Goal: Task Accomplishment & Management: Manage account settings

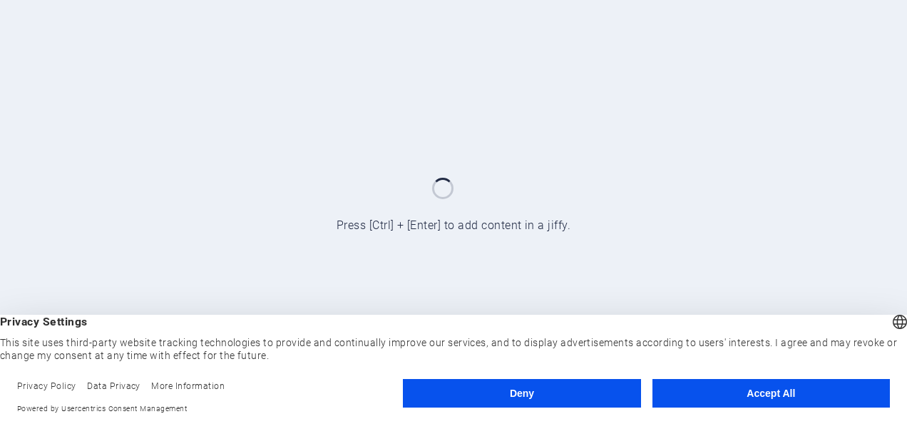
click at [559, 395] on button "Deny" at bounding box center [522, 393] width 238 height 29
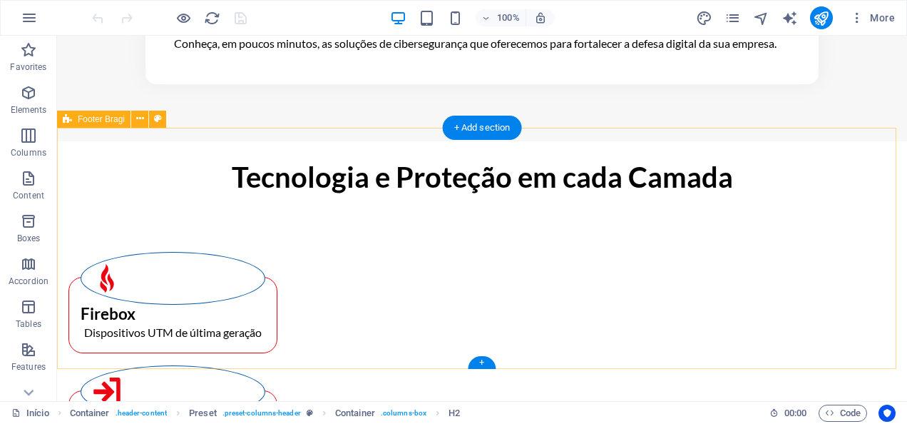
scroll to position [2747, 0]
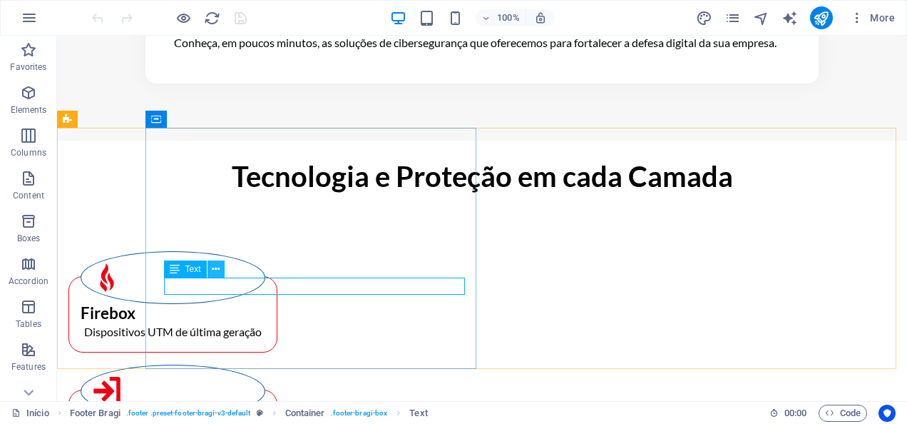
click at [214, 273] on icon at bounding box center [216, 269] width 8 height 15
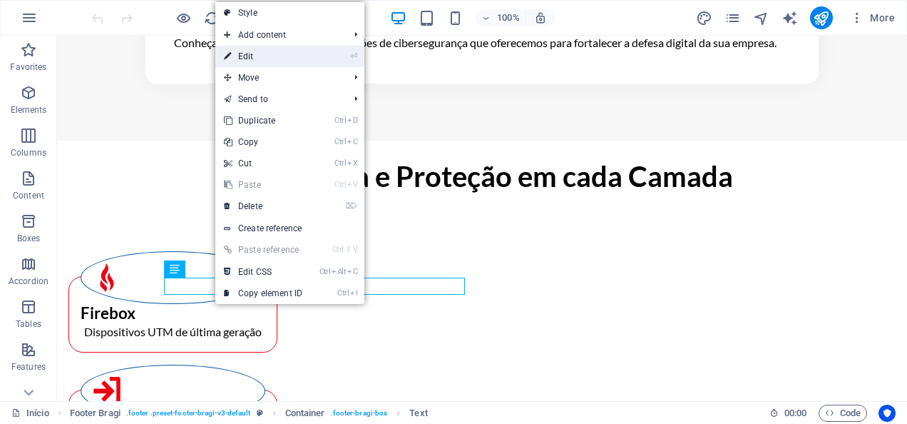
click at [255, 52] on link "⏎ Edit" at bounding box center [263, 56] width 96 height 21
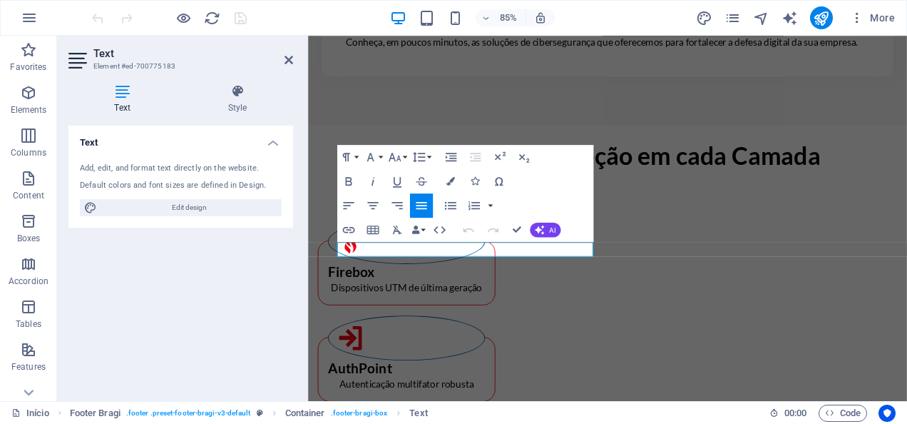
scroll to position [2747, 0]
click at [347, 181] on icon "button" at bounding box center [348, 181] width 6 height 9
click at [347, 182] on icon "button" at bounding box center [348, 180] width 14 height 14
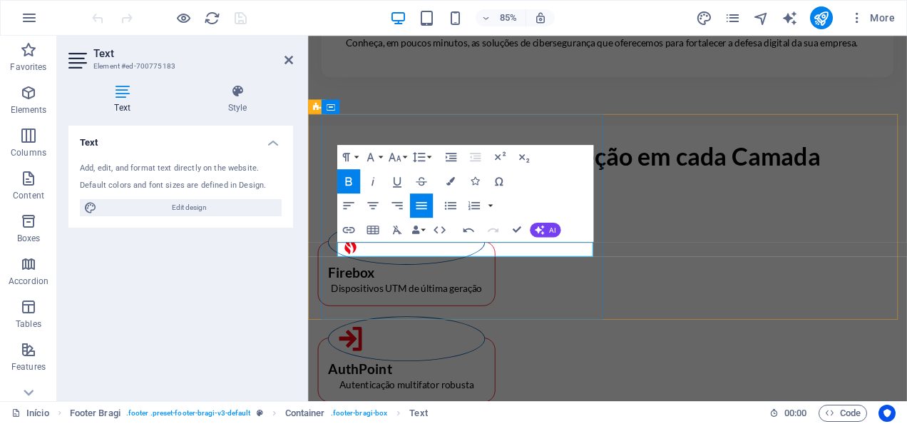
click at [288, 61] on icon at bounding box center [289, 59] width 9 height 11
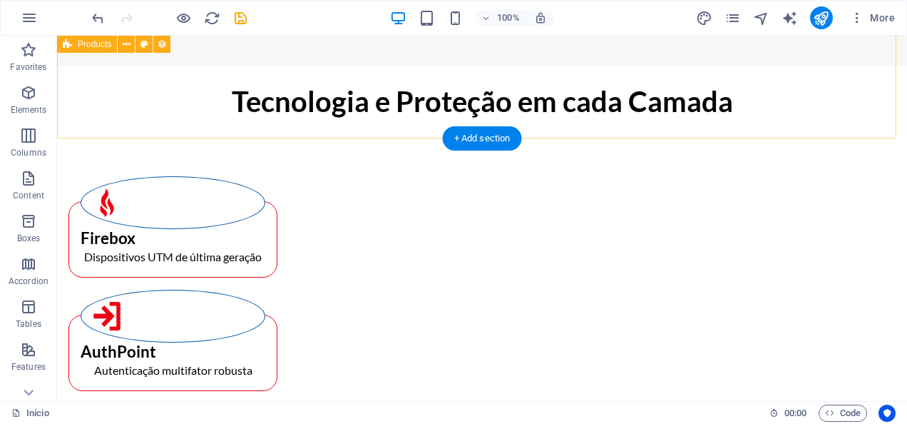
scroll to position [2850, 0]
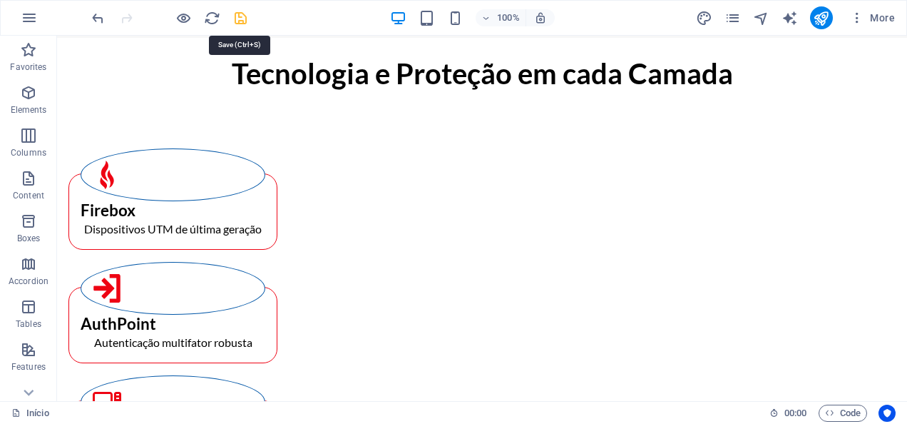
click at [238, 19] on icon "save" at bounding box center [241, 18] width 16 height 16
checkbox input "false"
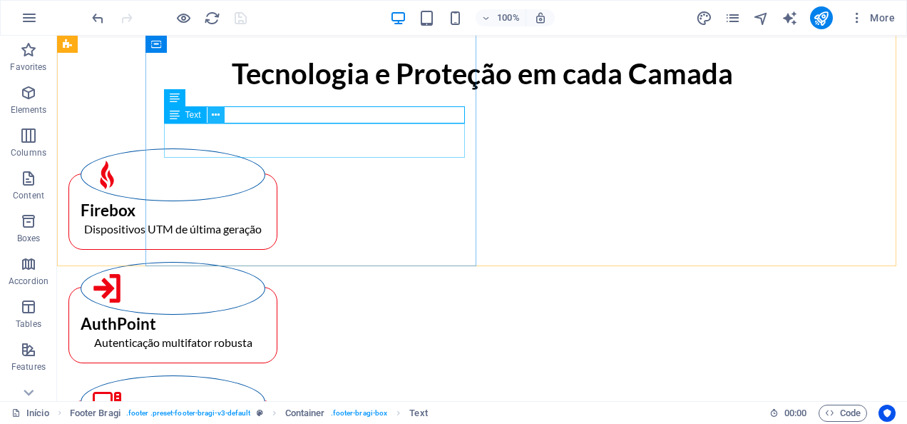
click at [215, 114] on icon at bounding box center [216, 115] width 8 height 15
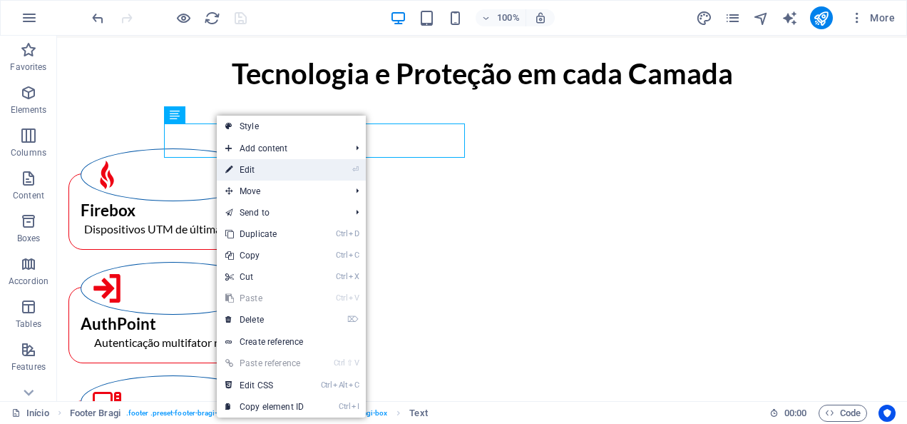
click at [254, 172] on link "⏎ Edit" at bounding box center [265, 169] width 96 height 21
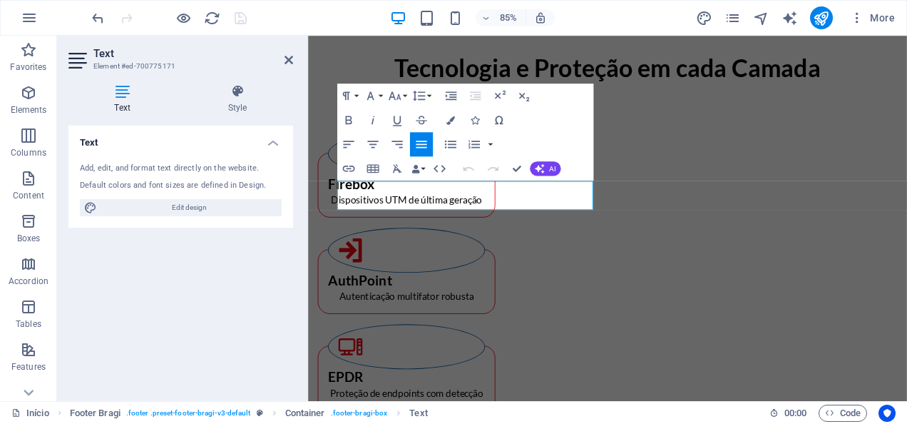
scroll to position [2767, 0]
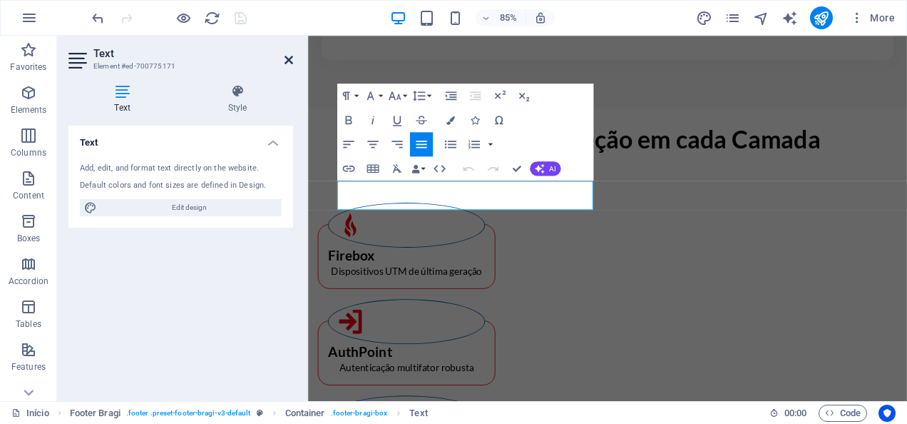
click at [290, 59] on icon at bounding box center [289, 59] width 9 height 11
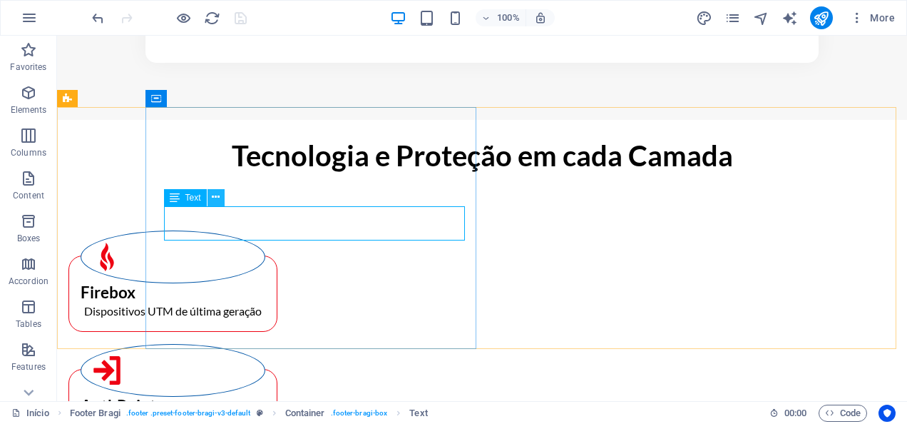
click at [210, 194] on button at bounding box center [216, 197] width 17 height 17
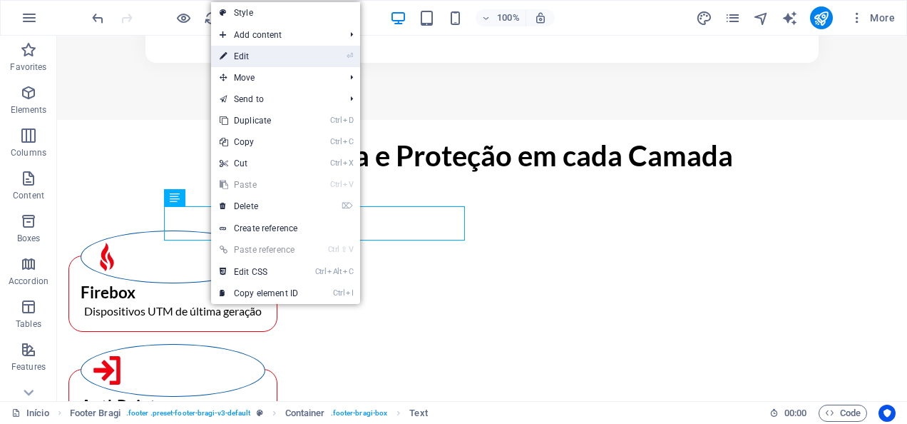
click at [248, 59] on link "⏎ Edit" at bounding box center [259, 56] width 96 height 21
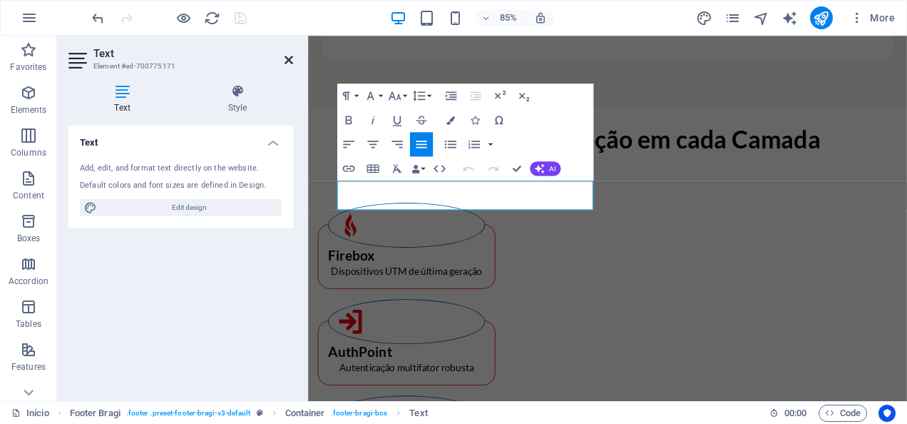
click at [287, 59] on icon at bounding box center [289, 59] width 9 height 11
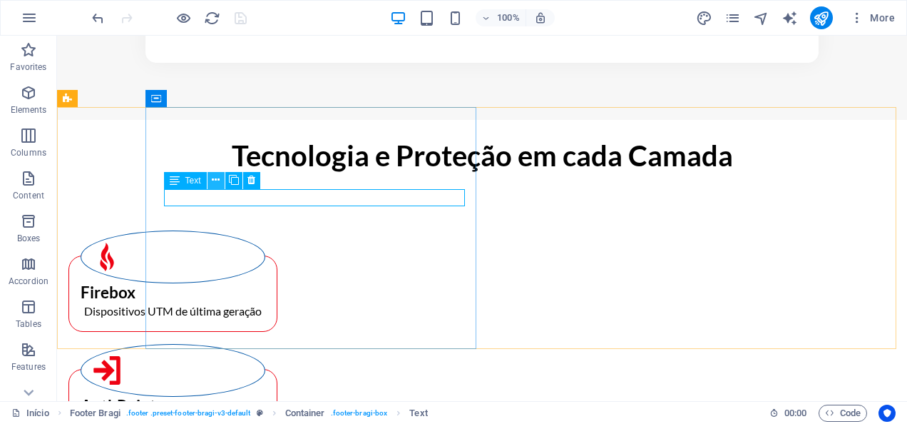
click at [217, 178] on icon at bounding box center [216, 180] width 8 height 15
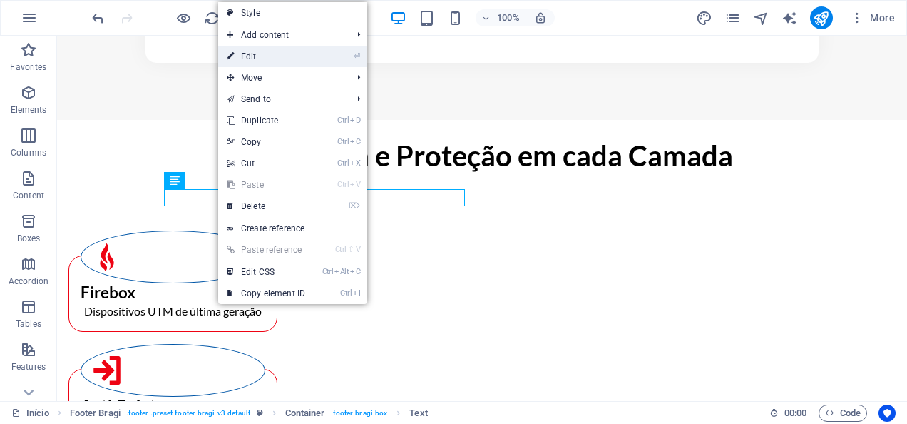
click at [254, 53] on link "⏎ Edit" at bounding box center [266, 56] width 96 height 21
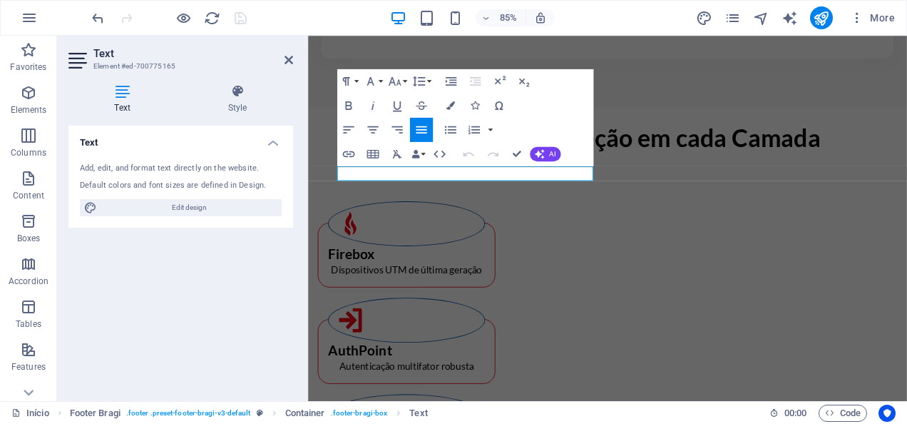
scroll to position [2767, 0]
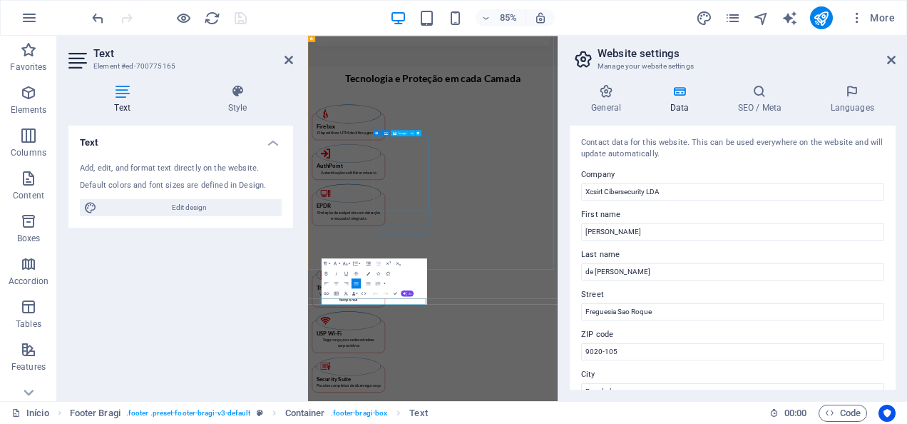
scroll to position [2172, 0]
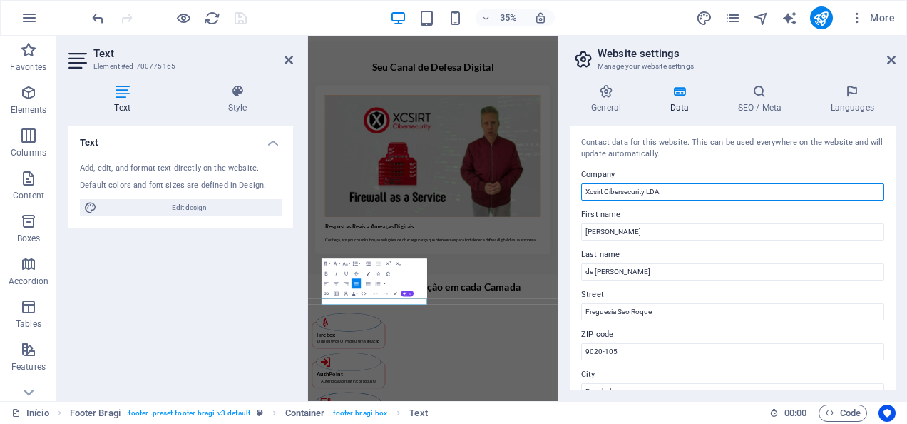
click at [604, 190] on input "Xcsirt Cibersecurity LDA" at bounding box center [732, 191] width 303 height 17
type input "XCSIRT Cibersecurity LDA"
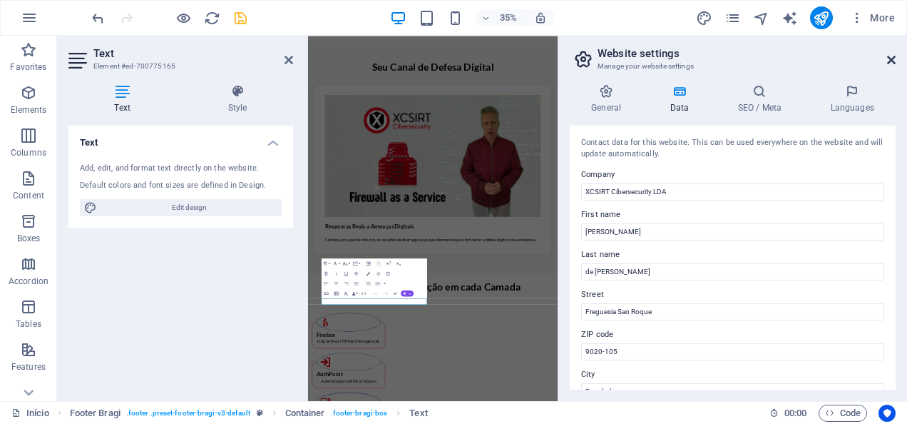
click at [888, 63] on icon at bounding box center [892, 59] width 9 height 11
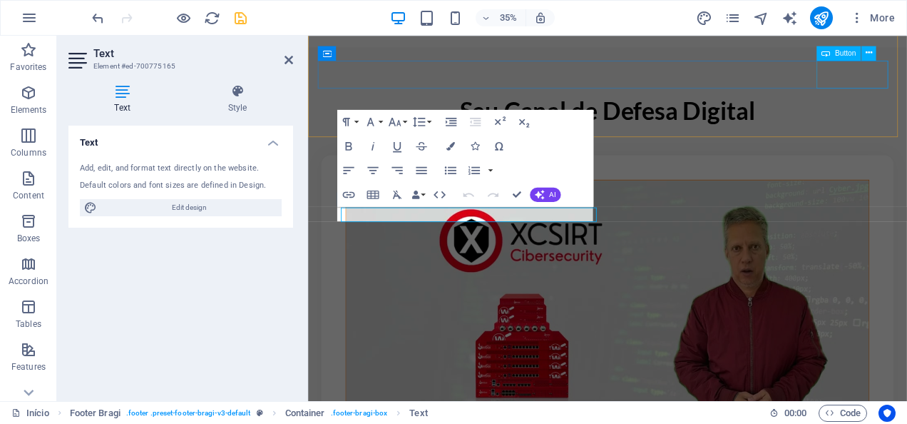
scroll to position [2720, 0]
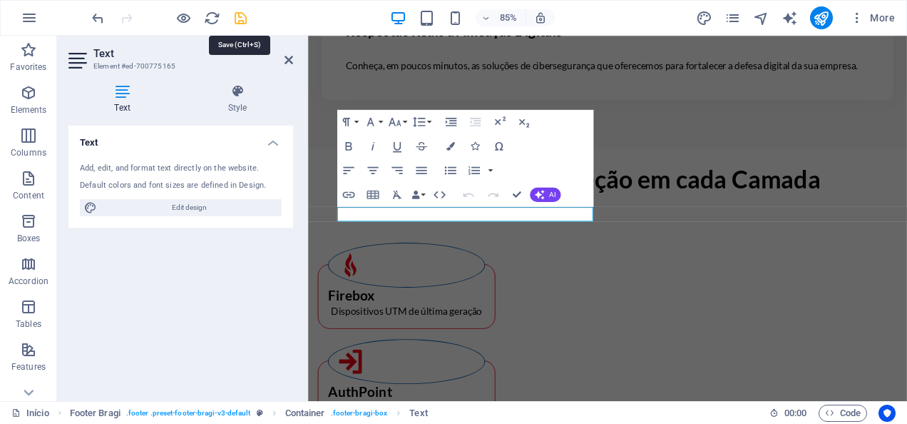
click at [235, 20] on icon "save" at bounding box center [241, 18] width 16 height 16
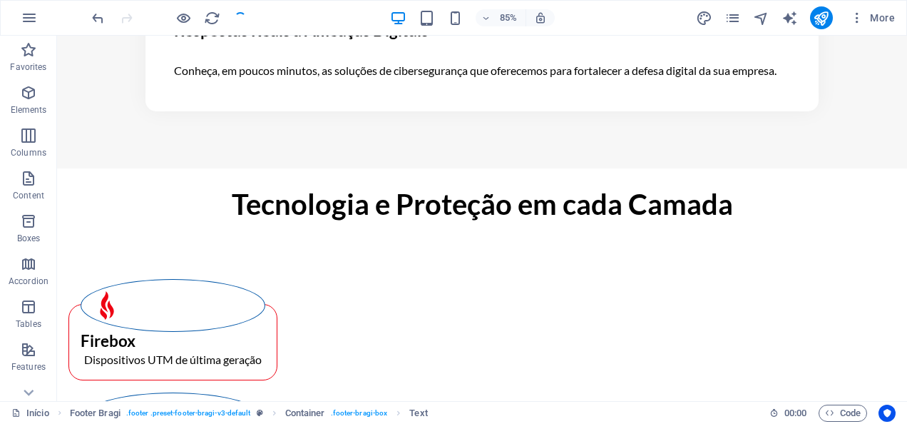
checkbox input "false"
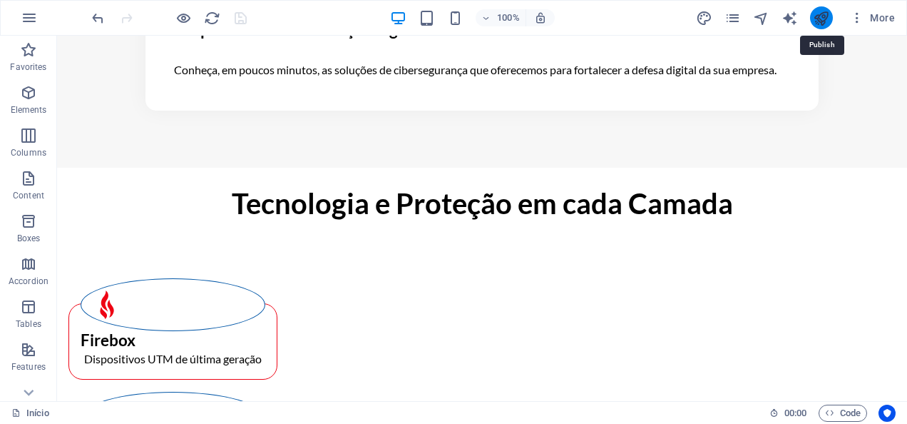
click at [823, 19] on icon "publish" at bounding box center [821, 18] width 16 height 16
